Goal: Task Accomplishment & Management: Complete application form

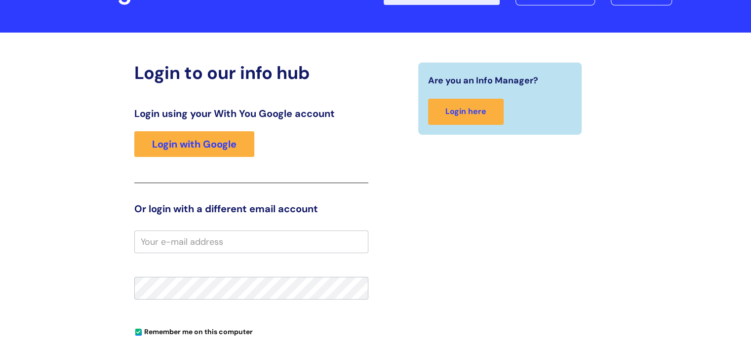
scroll to position [49, 0]
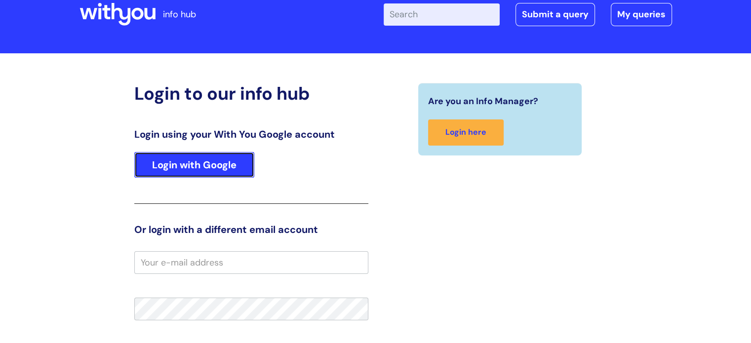
click at [219, 168] on link "Login with Google" at bounding box center [194, 165] width 120 height 26
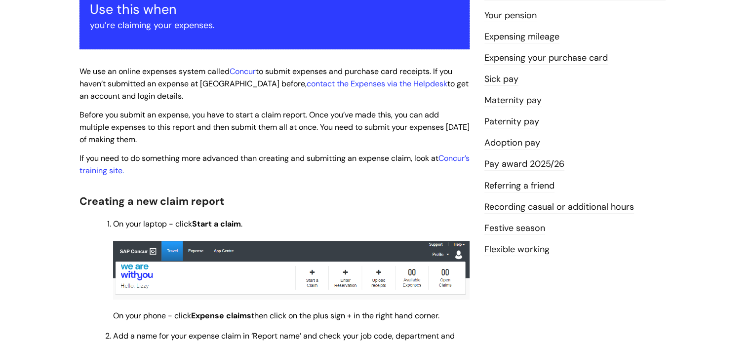
scroll to position [247, 0]
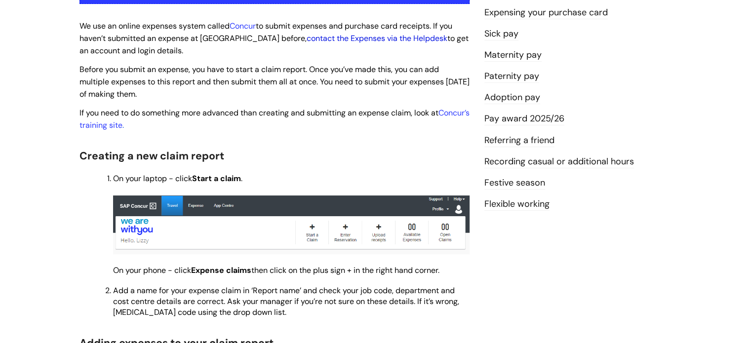
click at [307, 41] on link "contact the Expenses via the Helpdesk" at bounding box center [377, 38] width 141 height 10
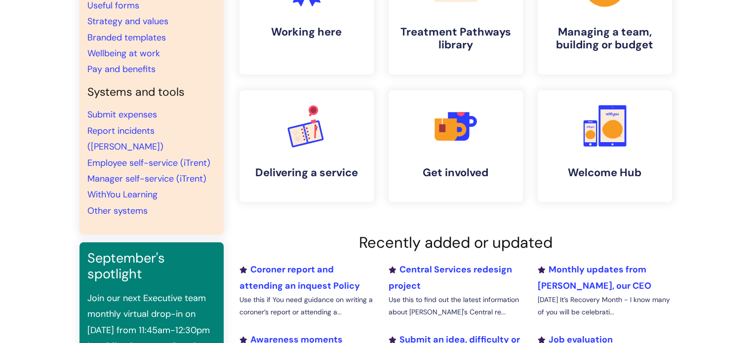
scroll to position [198, 0]
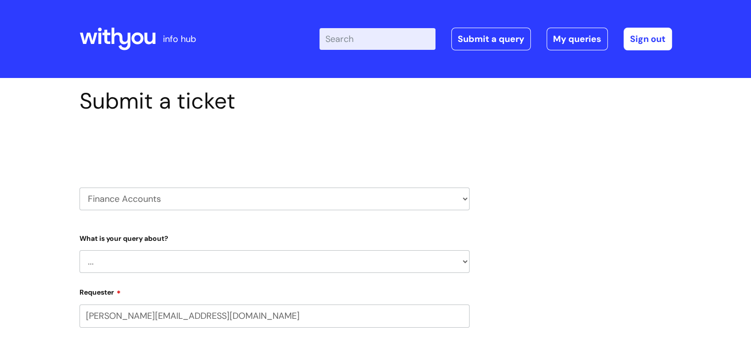
click at [165, 197] on select "HR / People IT and Support Clinical Drug Alerts Finance Accounts Data Support T…" at bounding box center [275, 199] width 390 height 23
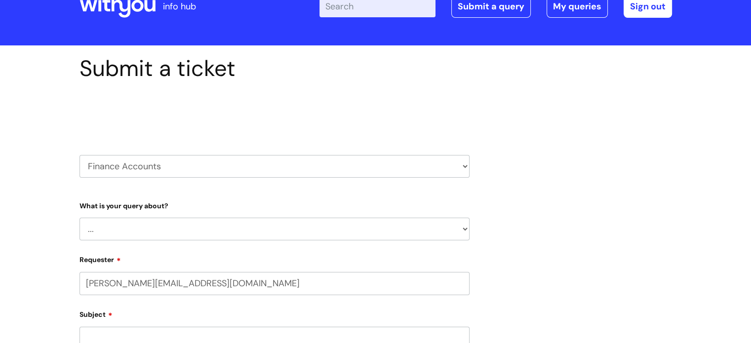
scroll to position [49, 0]
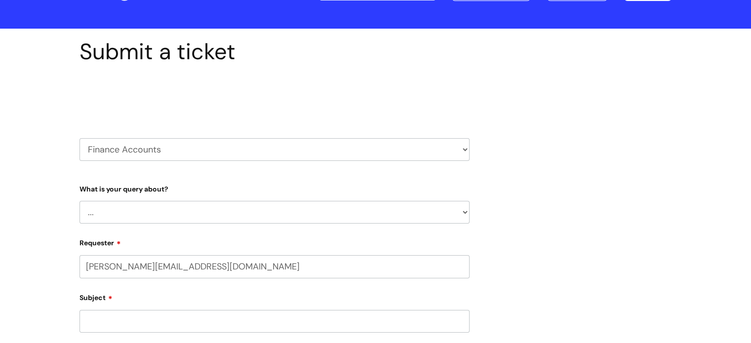
click at [176, 209] on select "... Finance Systems Finance Requests (inc. Expenses) Invoices Research" at bounding box center [275, 212] width 390 height 23
click at [175, 160] on select "HR / People IT and Support Clinical Drug Alerts Finance Accounts Data Support T…" at bounding box center [275, 149] width 390 height 23
click at [18, 100] on div "Submit a ticket Select issue type HR / People IT and Support Clinical Drug Aler…" at bounding box center [375, 311] width 751 height 564
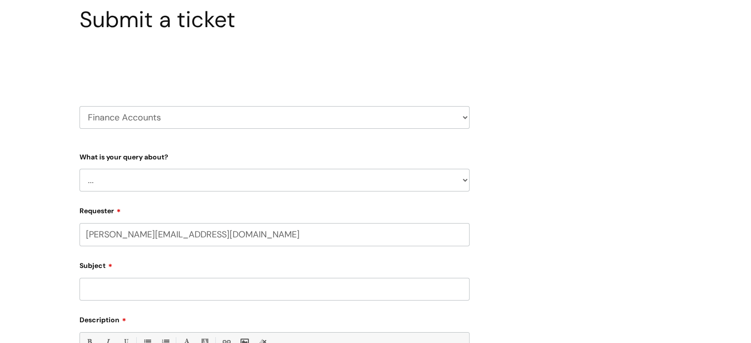
scroll to position [99, 0]
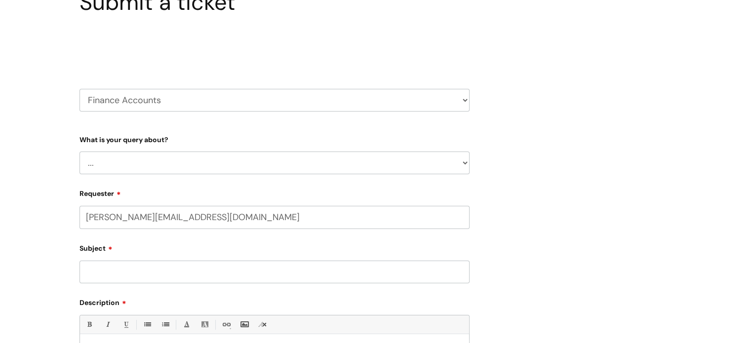
click at [154, 171] on select "... Finance Systems Finance Requests (inc. Expenses) Invoices Research" at bounding box center [275, 163] width 390 height 23
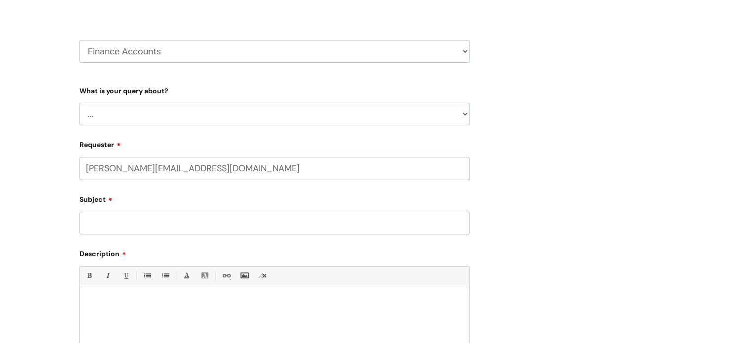
scroll to position [148, 0]
click at [139, 123] on select "... Finance Systems Finance Requests (inc. Expenses) Invoices Research" at bounding box center [275, 113] width 390 height 23
select select "Finance Requests (inc. Expenses)"
click at [80, 102] on select "... Finance Systems Finance Requests (inc. Expenses) Invoices Research" at bounding box center [275, 113] width 390 height 23
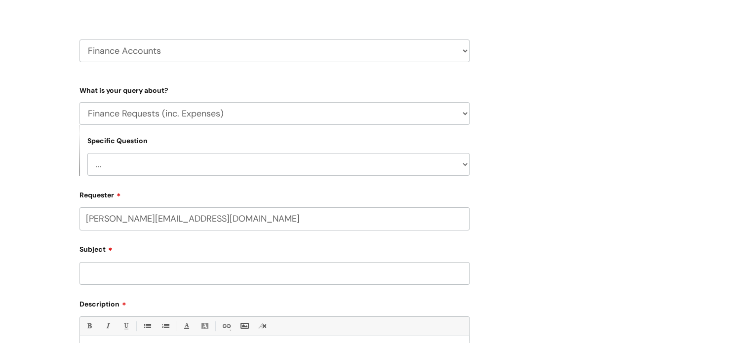
click at [167, 164] on select "... Budgets Expenses Getting Edits/Revisions New Supplier Purchase cards/ Petty…" at bounding box center [278, 164] width 382 height 23
select select "Expenses"
click at [87, 153] on select "... Budgets Expenses Getting Edits/Revisions New Supplier Purchase cards/ Petty…" at bounding box center [278, 164] width 382 height 23
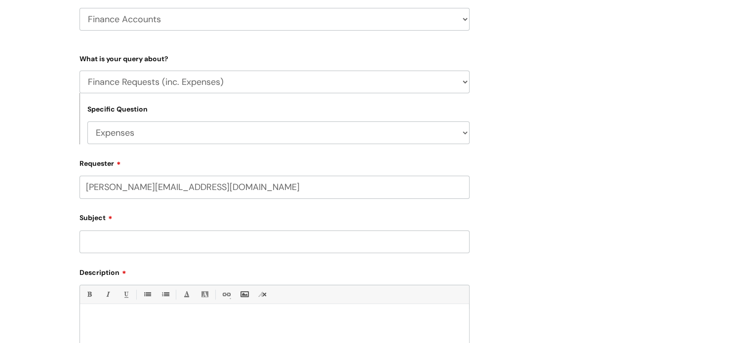
scroll to position [198, 0]
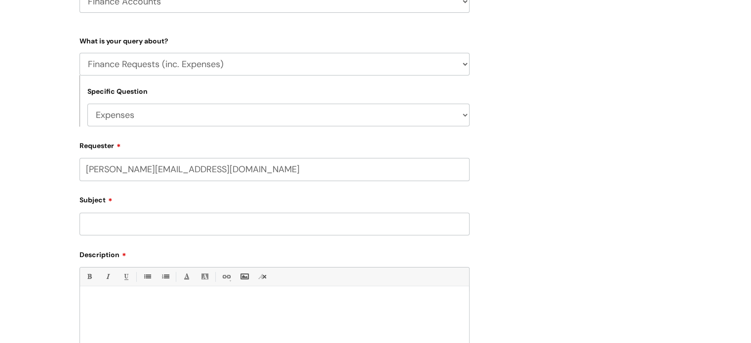
click at [142, 217] on input "Subject" at bounding box center [275, 224] width 390 height 23
type input "E"
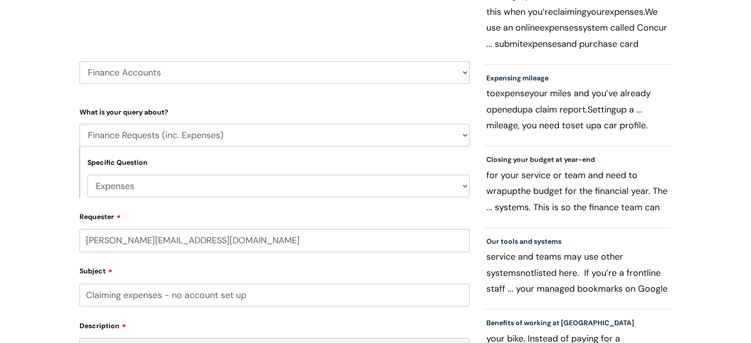
scroll to position [148, 0]
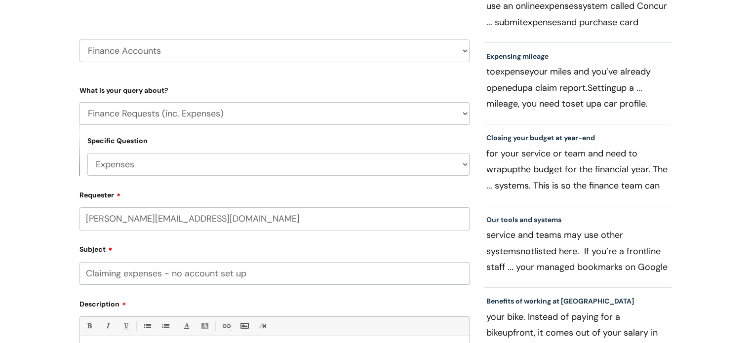
drag, startPoint x: 253, startPoint y: 274, endPoint x: 220, endPoint y: 271, distance: 33.2
click at [220, 271] on input "Claiming expenses - no account set up" at bounding box center [275, 273] width 390 height 23
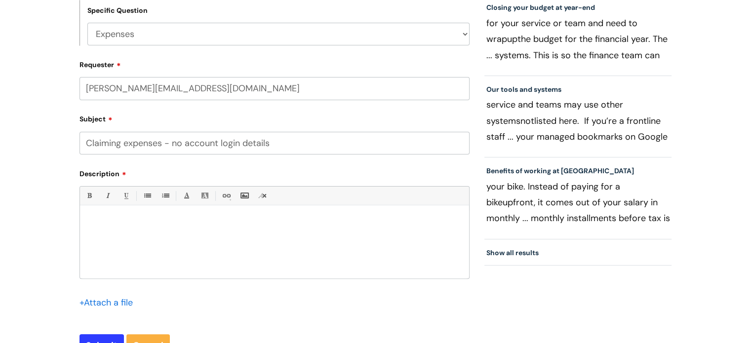
scroll to position [296, 0]
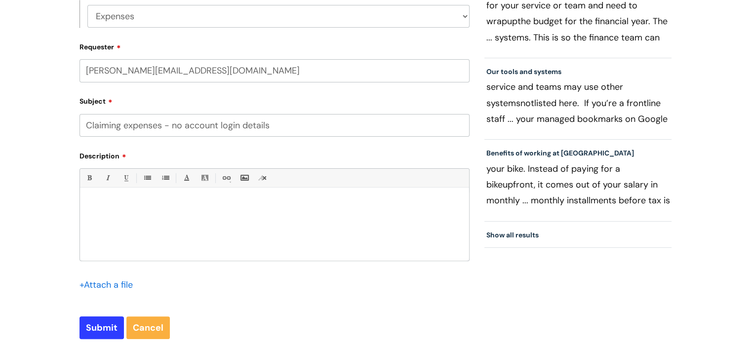
type input "Claiming expenses - no account login details"
click at [154, 215] on div at bounding box center [274, 227] width 389 height 68
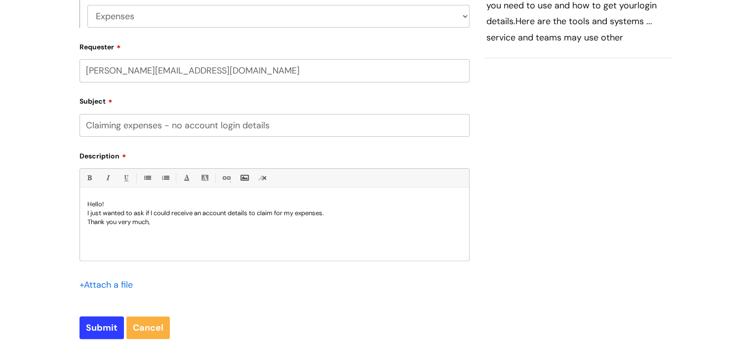
drag, startPoint x: 326, startPoint y: 213, endPoint x: 330, endPoint y: 234, distance: 21.6
click at [327, 213] on p "I just wanted to ask if I could receive an account details to claim for my expe…" at bounding box center [274, 213] width 374 height 9
click at [336, 216] on p "I just wanted to ask if I could receive an account details to claim for my expe…" at bounding box center [274, 218] width 374 height 18
drag, startPoint x: 399, startPoint y: 212, endPoint x: 377, endPoint y: 212, distance: 22.2
click at [377, 212] on p "I just wanted to ask if I could receive an account details to claim for my expe…" at bounding box center [274, 218] width 374 height 18
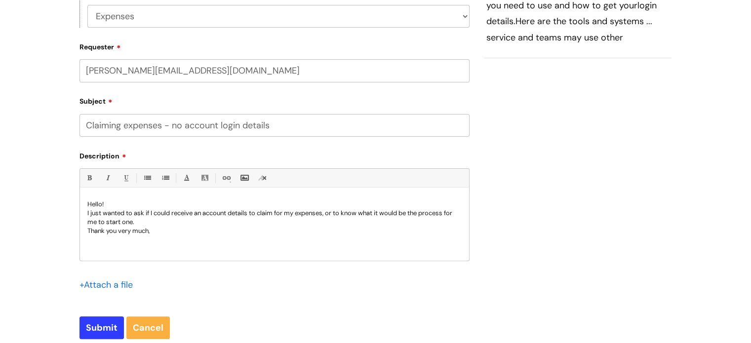
click at [450, 213] on p "I just wanted to ask if I could receive an account details to claim for my expe…" at bounding box center [274, 218] width 374 height 18
drag, startPoint x: 147, startPoint y: 222, endPoint x: 130, endPoint y: 221, distance: 16.8
click at [130, 221] on p "I just wanted to ask if I could receive an account details to claim for my expe…" at bounding box center [274, 218] width 374 height 18
click at [133, 225] on p "I just wanted to ask if I could receive an account details to claim for my expe…" at bounding box center [274, 218] width 374 height 18
click at [165, 232] on p "Thank you very much," at bounding box center [274, 231] width 374 height 9
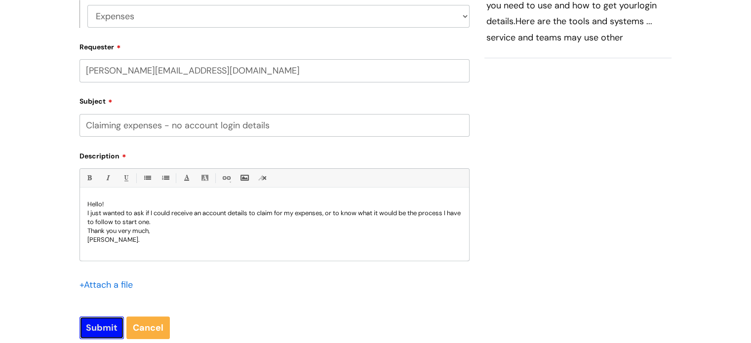
click at [96, 328] on input "Submit" at bounding box center [102, 328] width 44 height 23
type input "Please Wait..."
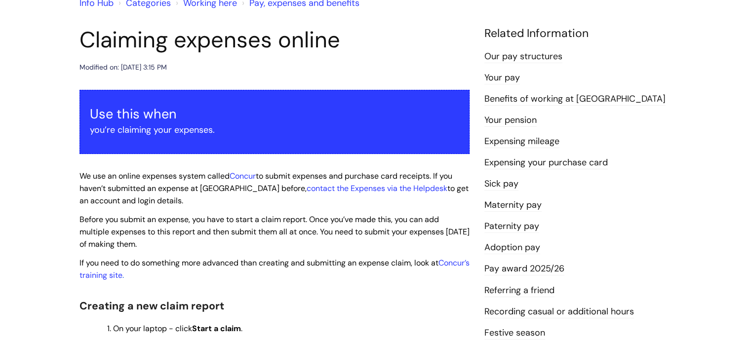
scroll to position [99, 0]
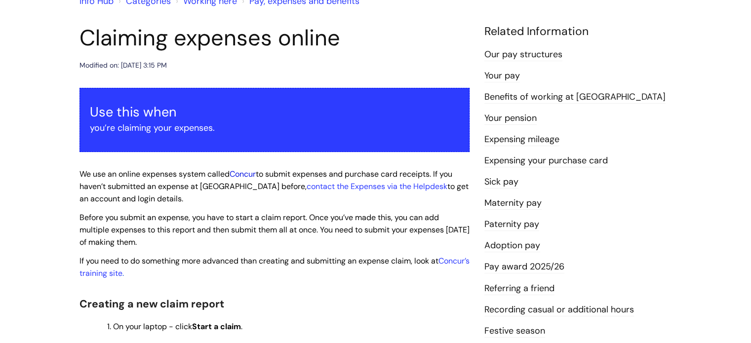
click at [255, 170] on link "Concur" at bounding box center [243, 174] width 26 height 10
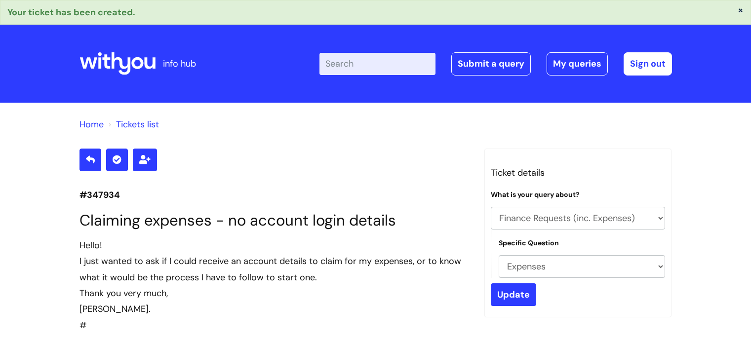
select select "Finance Requests (inc. Expenses)"
select select "Expenses"
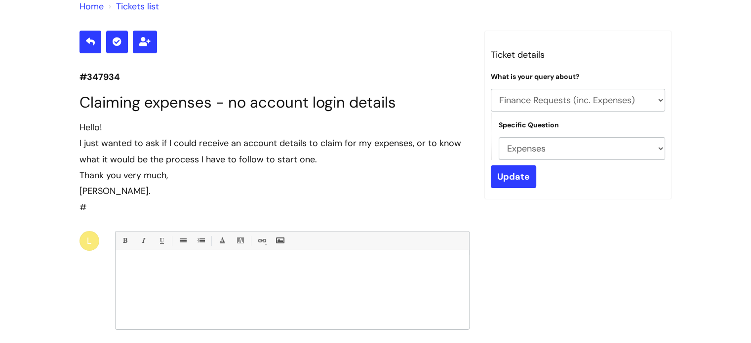
scroll to position [115, 0]
